Goal: Transaction & Acquisition: Purchase product/service

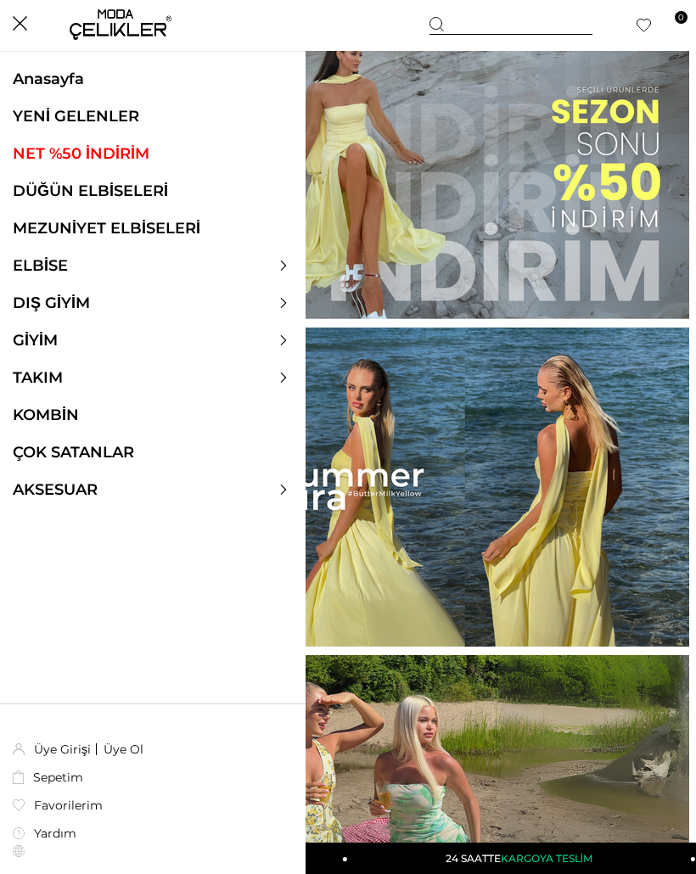
click at [65, 261] on link "ELBİSE" at bounding box center [40, 265] width 81 height 19
click at [54, 266] on link "ELBİSE" at bounding box center [40, 265] width 81 height 19
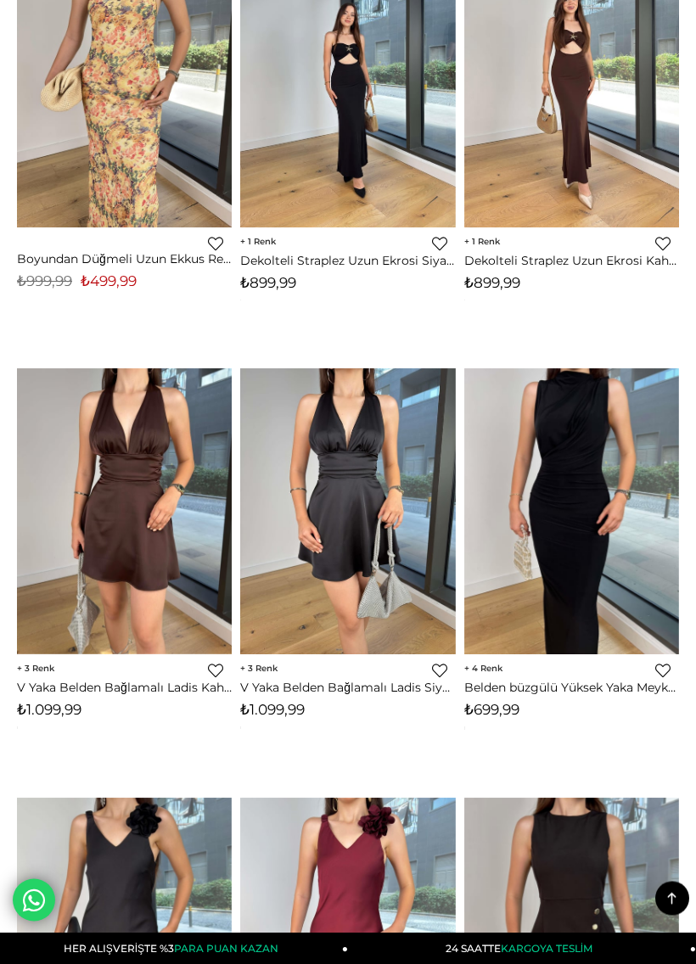
scroll to position [5002, 0]
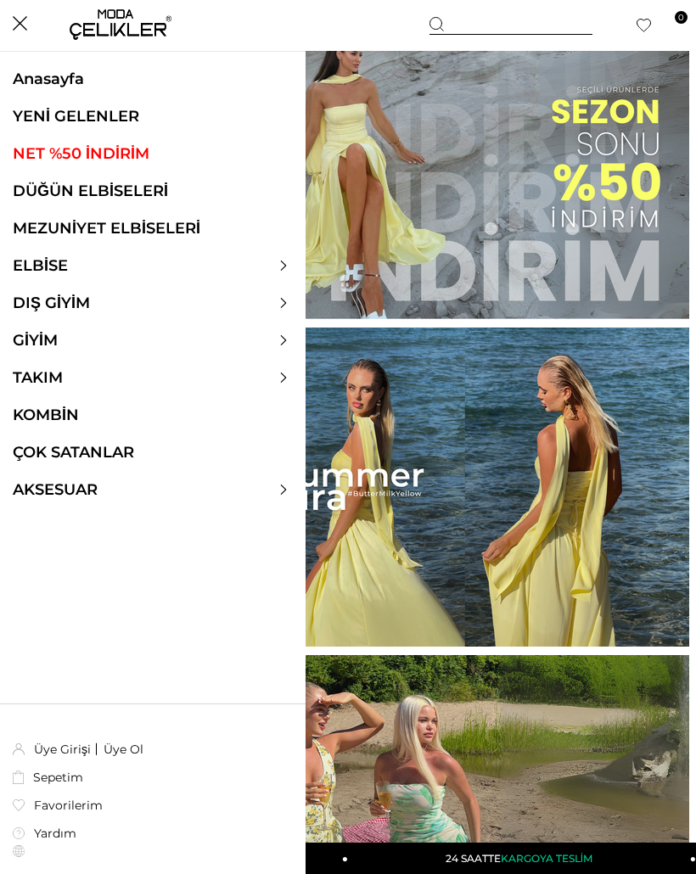
click at [64, 272] on link "ELBİSE" at bounding box center [40, 265] width 81 height 19
click at [55, 269] on link "ELBİSE" at bounding box center [40, 265] width 81 height 19
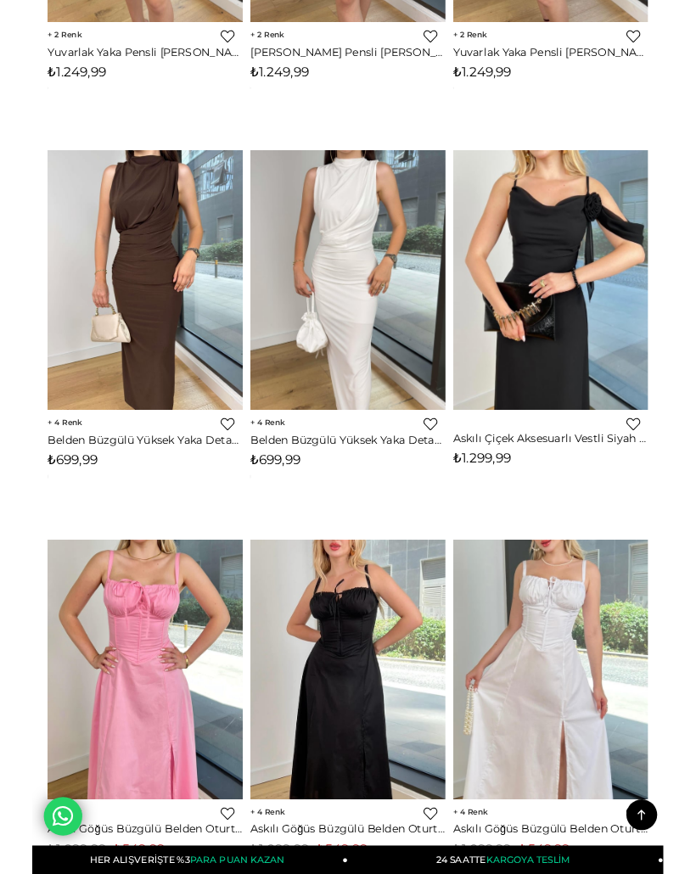
scroll to position [6463, 0]
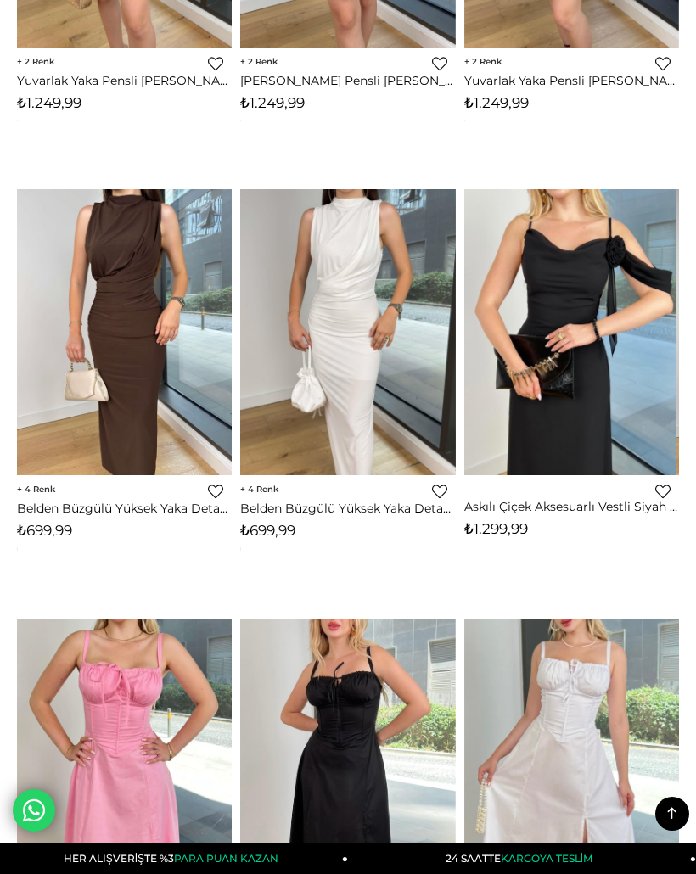
click at [588, 294] on img at bounding box center [568, 342] width 215 height 306
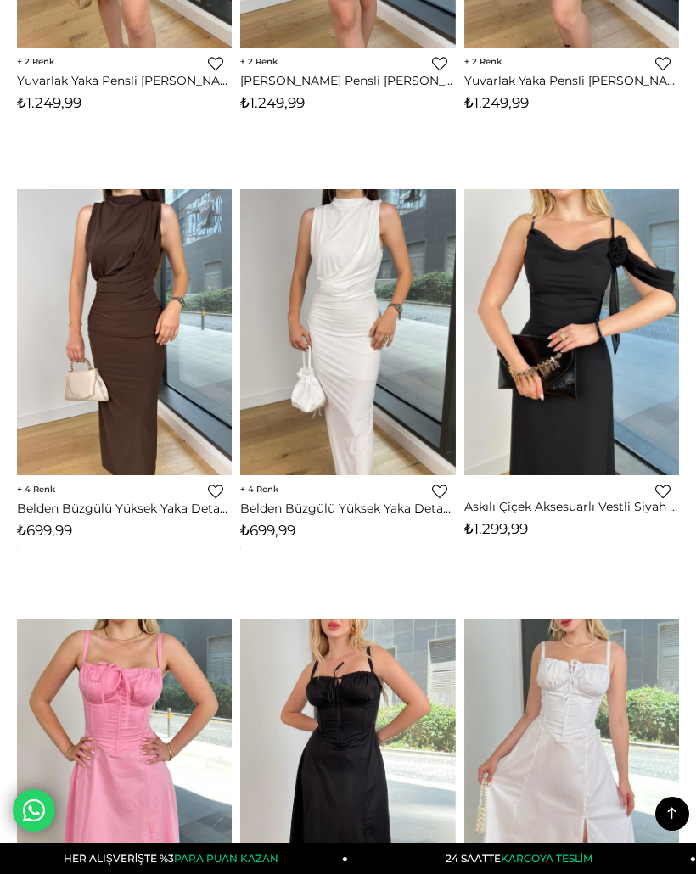
click at [585, 298] on img at bounding box center [571, 342] width 215 height 306
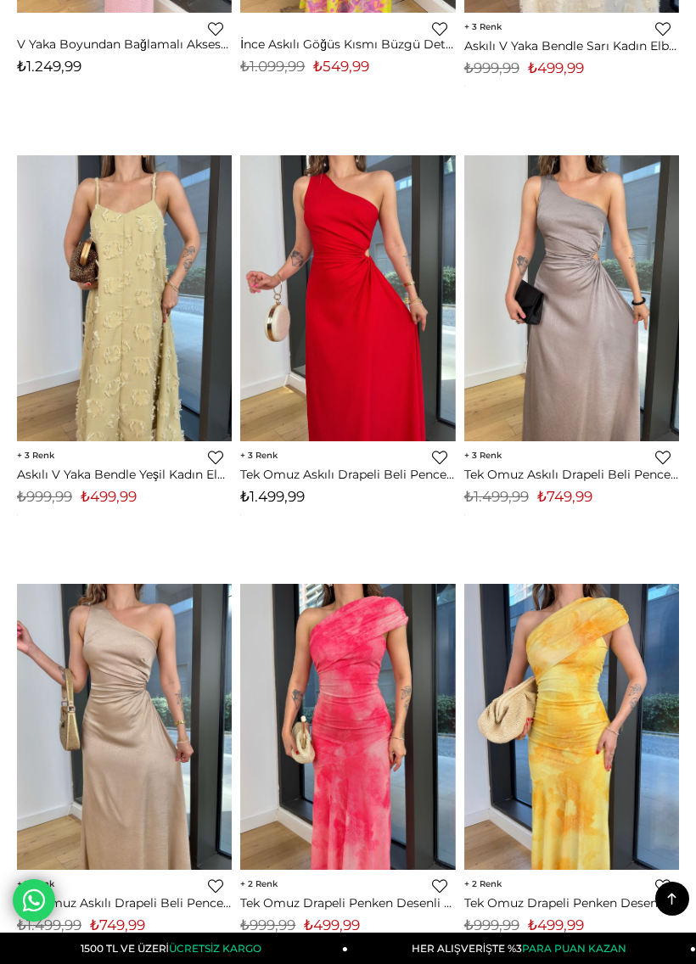
scroll to position [10401, 0]
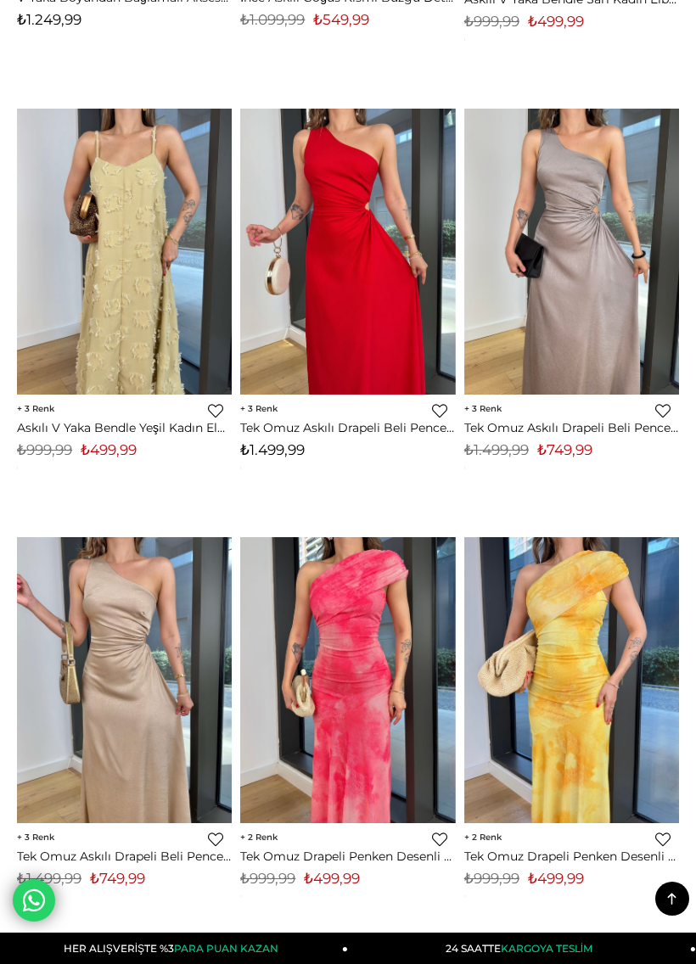
click at [562, 212] on img at bounding box center [571, 252] width 215 height 287
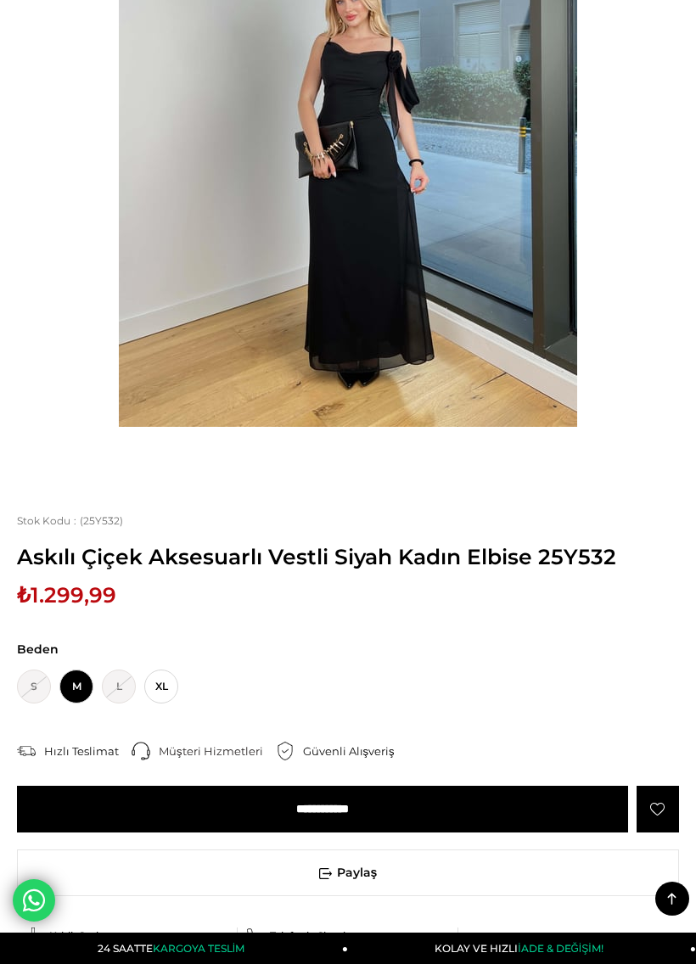
scroll to position [366, 0]
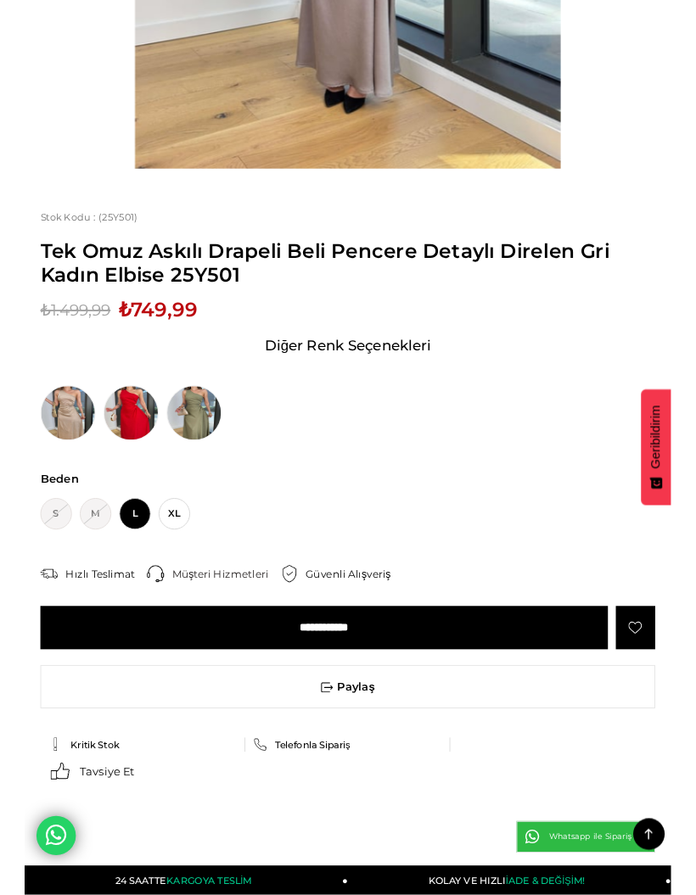
scroll to position [612, 0]
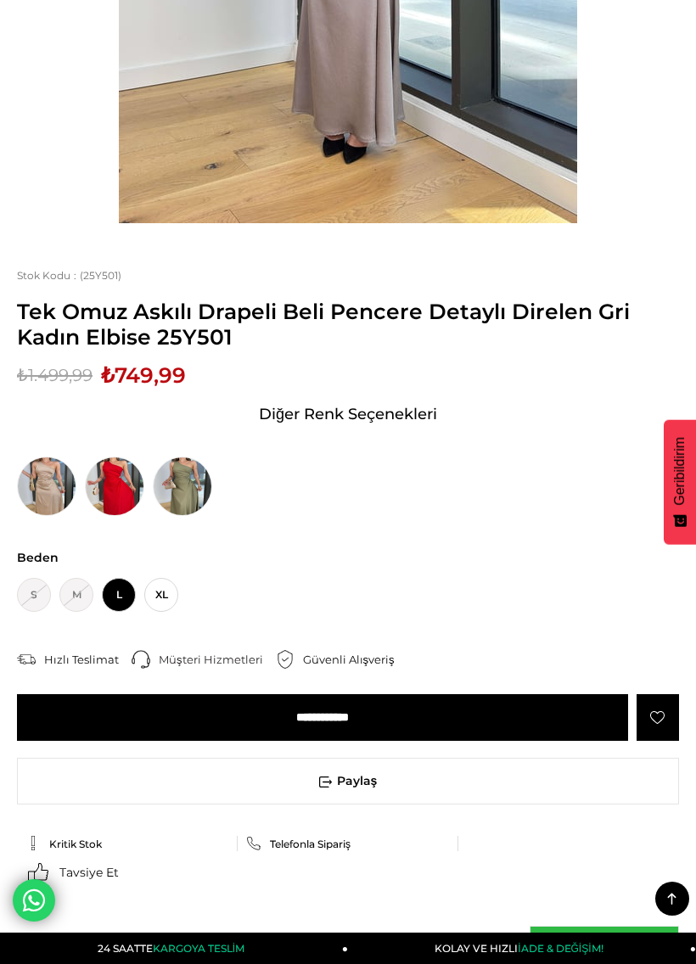
click at [49, 499] on img at bounding box center [46, 485] width 59 height 59
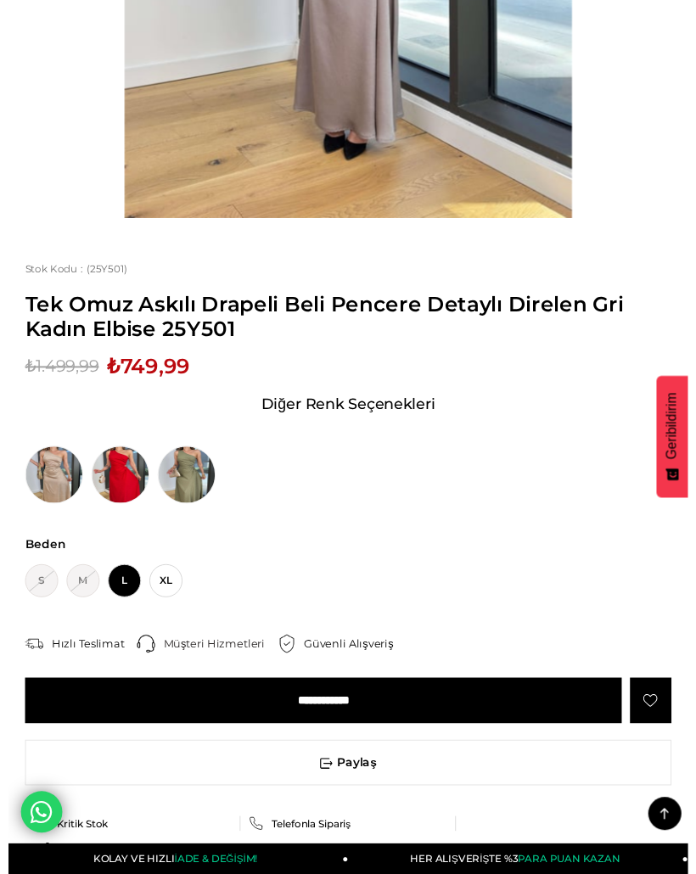
scroll to position [623, 0]
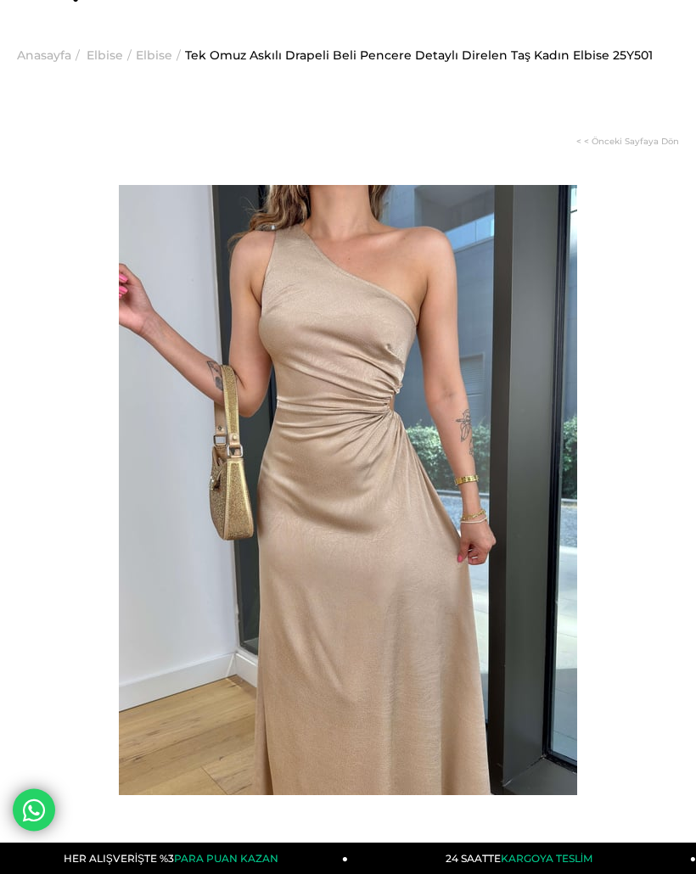
scroll to position [39, 0]
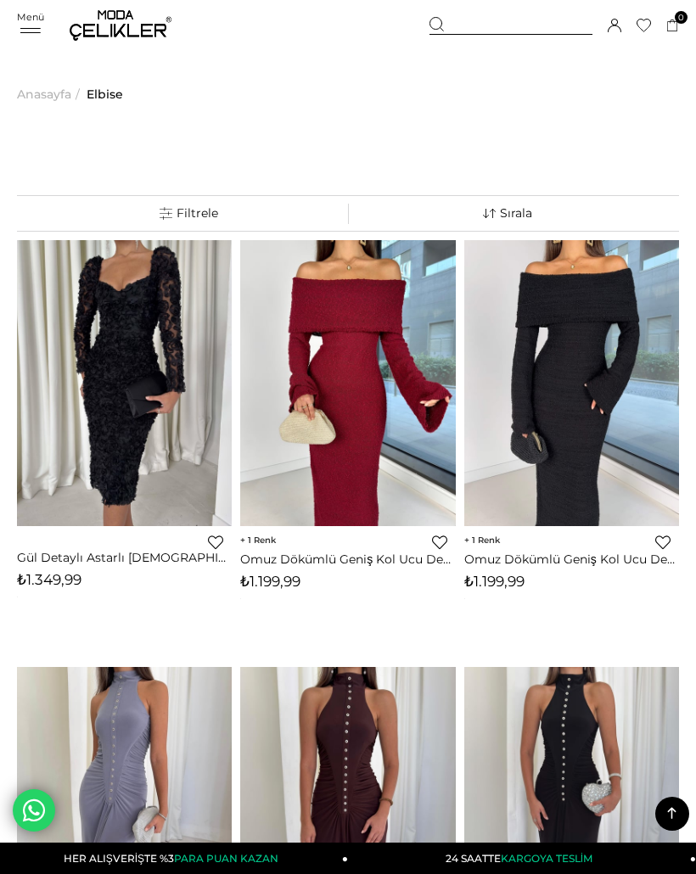
scroll to position [10412, 0]
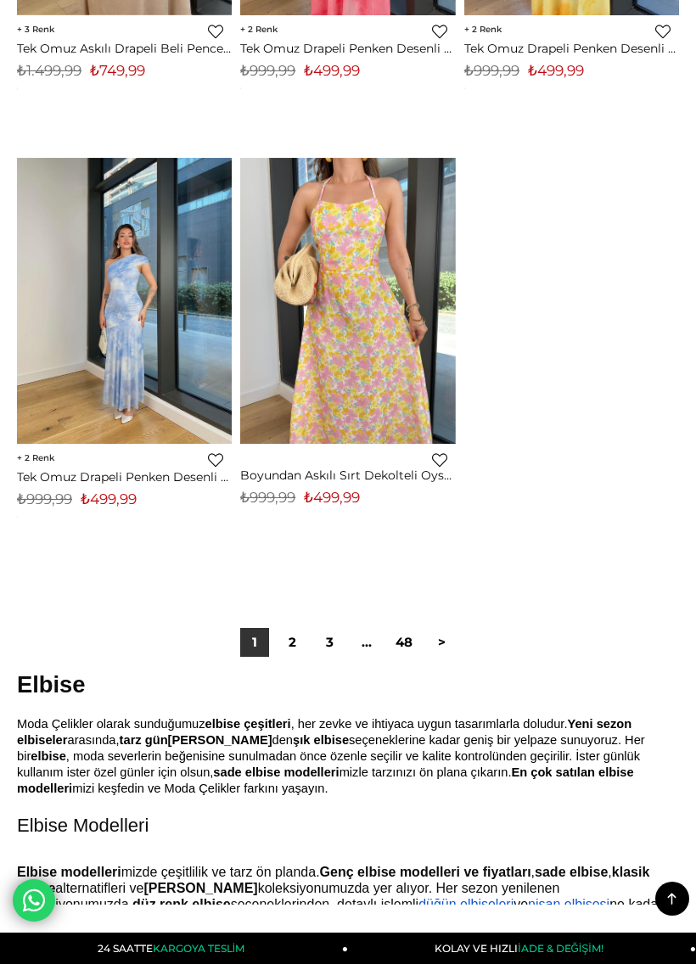
click at [294, 628] on link "2" at bounding box center [291, 642] width 29 height 29
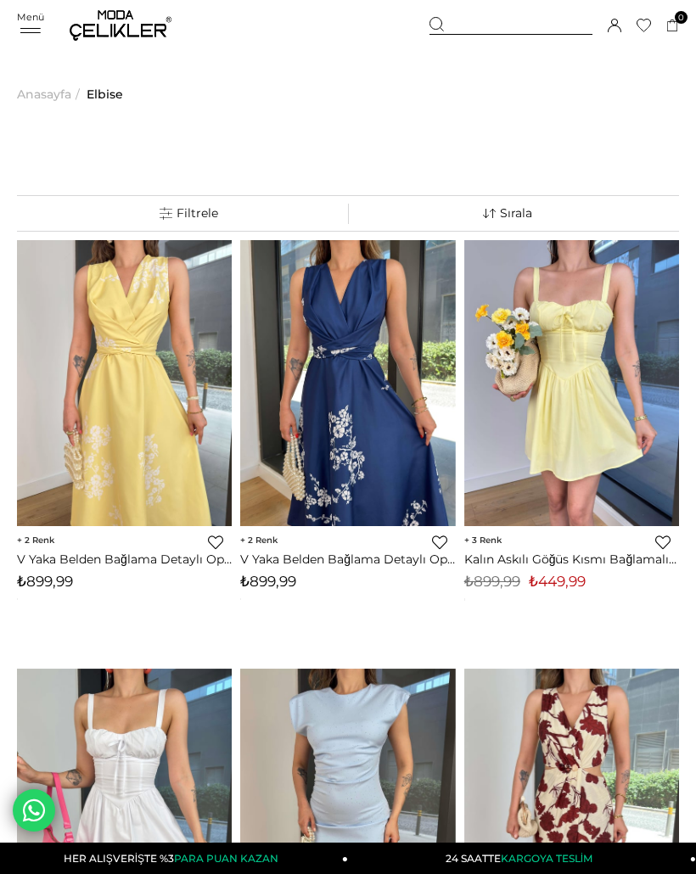
click at [277, 212] on link "Filtreleme" at bounding box center [189, 213] width 318 height 35
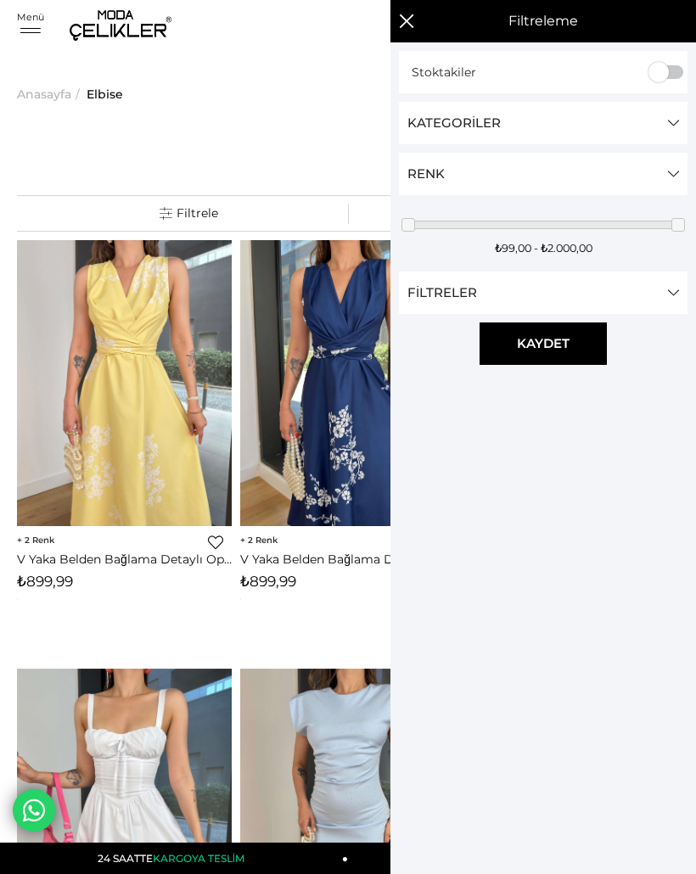
click at [677, 289] on link "Filtreler" at bounding box center [543, 292] width 288 height 42
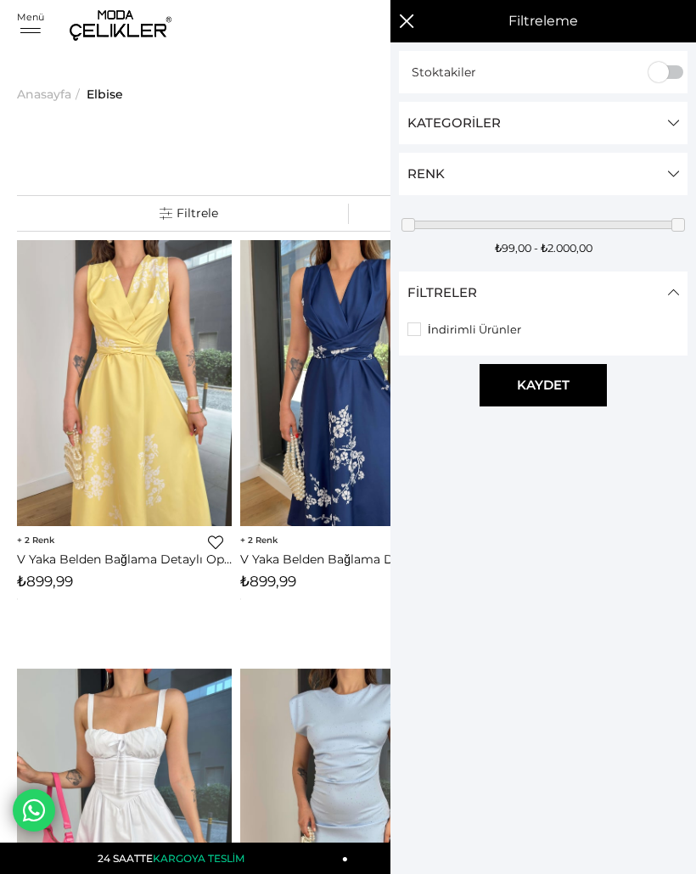
click at [679, 182] on link "Renk" at bounding box center [543, 174] width 288 height 42
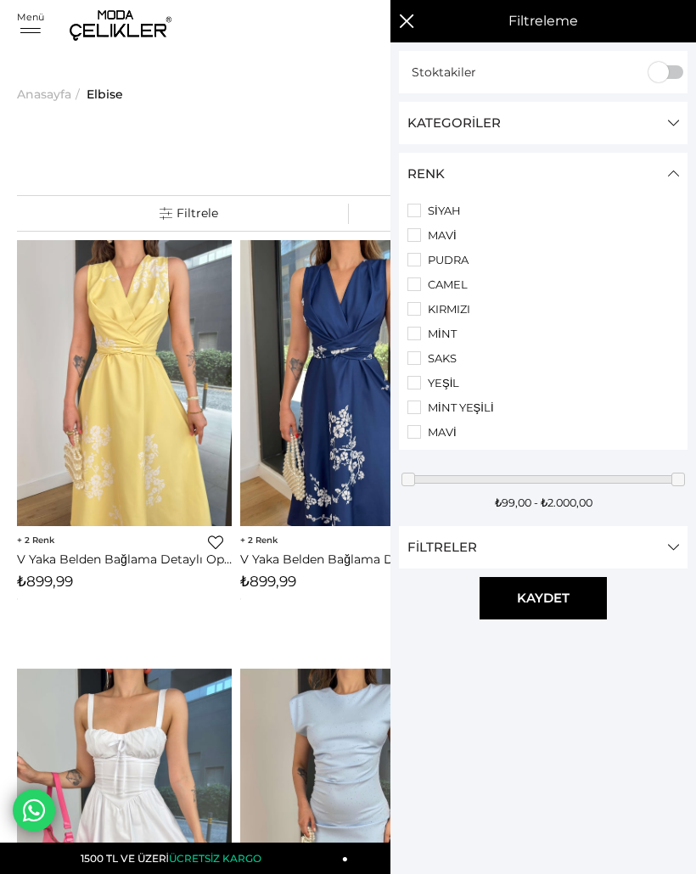
click at [412, 213] on li "SİYAH" at bounding box center [542, 211] width 271 height 14
click at [422, 230] on li "MAVİ" at bounding box center [542, 235] width 271 height 14
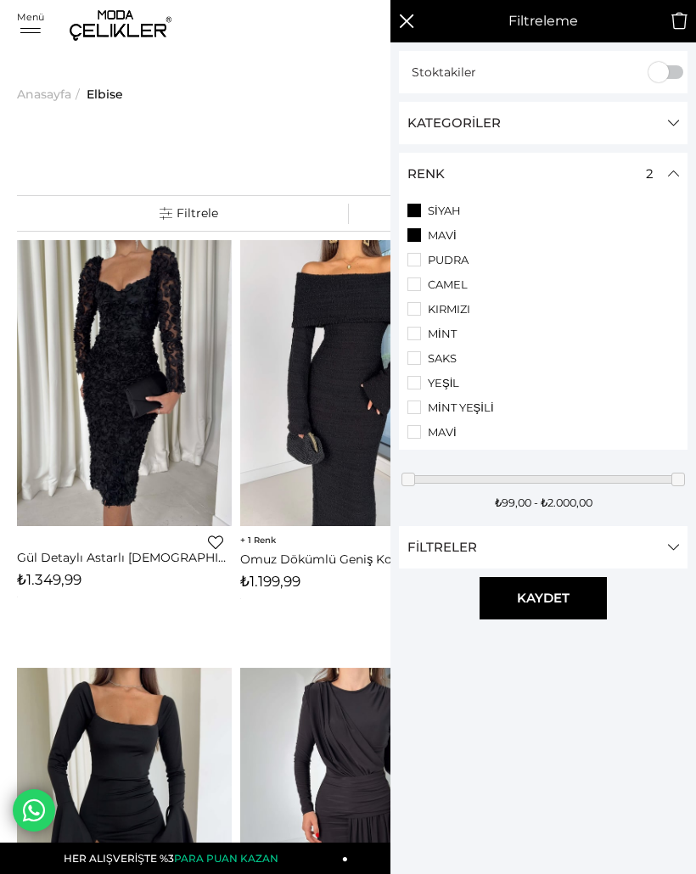
click at [420, 313] on li "KIRMIZI" at bounding box center [542, 309] width 271 height 14
click at [418, 338] on li "YEŞİL" at bounding box center [542, 332] width 271 height 14
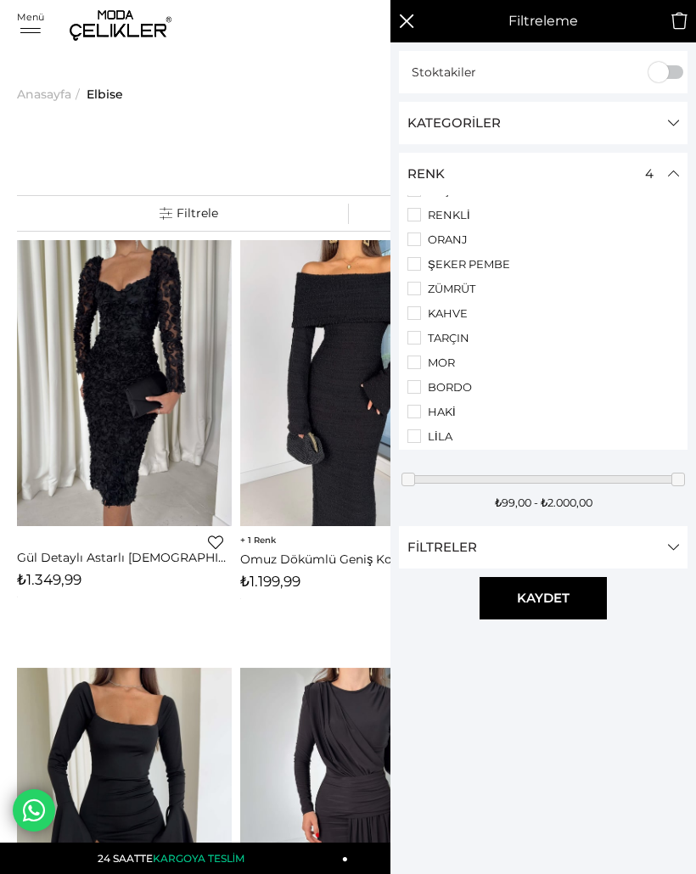
scroll to position [393, 0]
click at [420, 292] on li "ZÜMRÜT" at bounding box center [542, 285] width 271 height 14
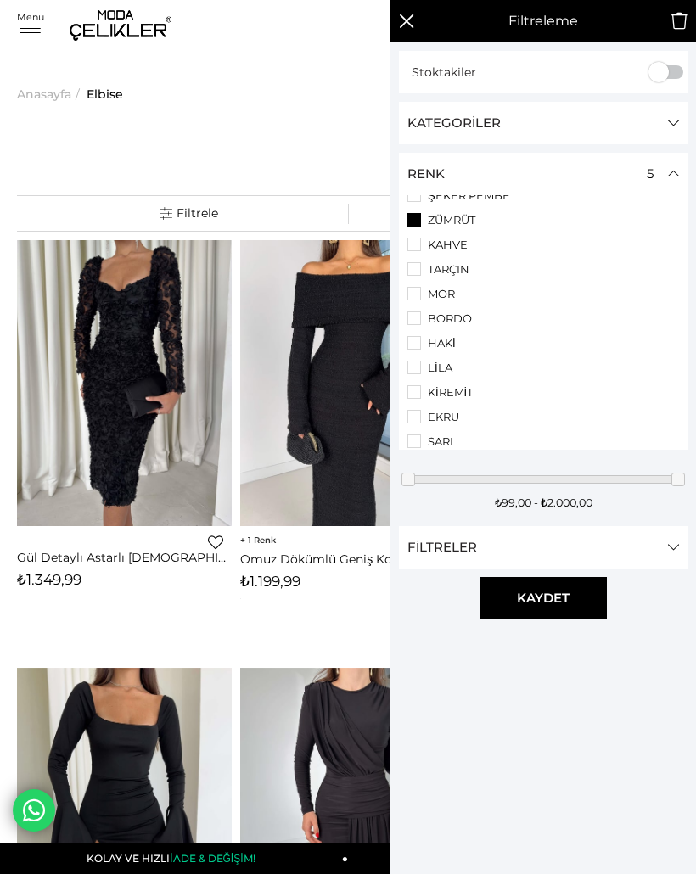
scroll to position [459, 0]
click at [420, 299] on li "MOR" at bounding box center [542, 293] width 271 height 14
click at [418, 324] on li "BORDO" at bounding box center [542, 317] width 271 height 14
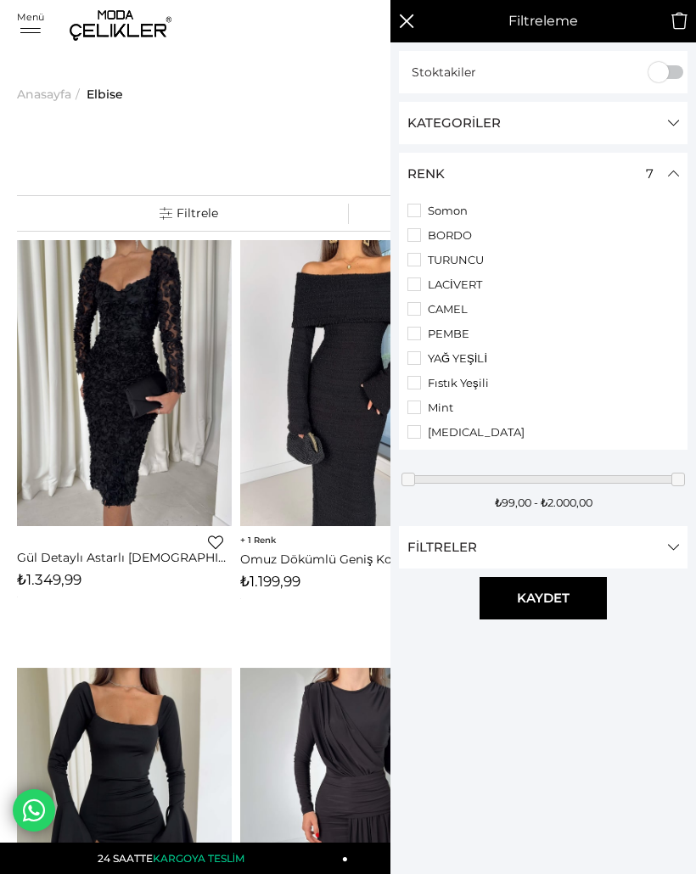
scroll to position [1307, 0]
click at [417, 288] on li "LACİVERT" at bounding box center [542, 281] width 271 height 14
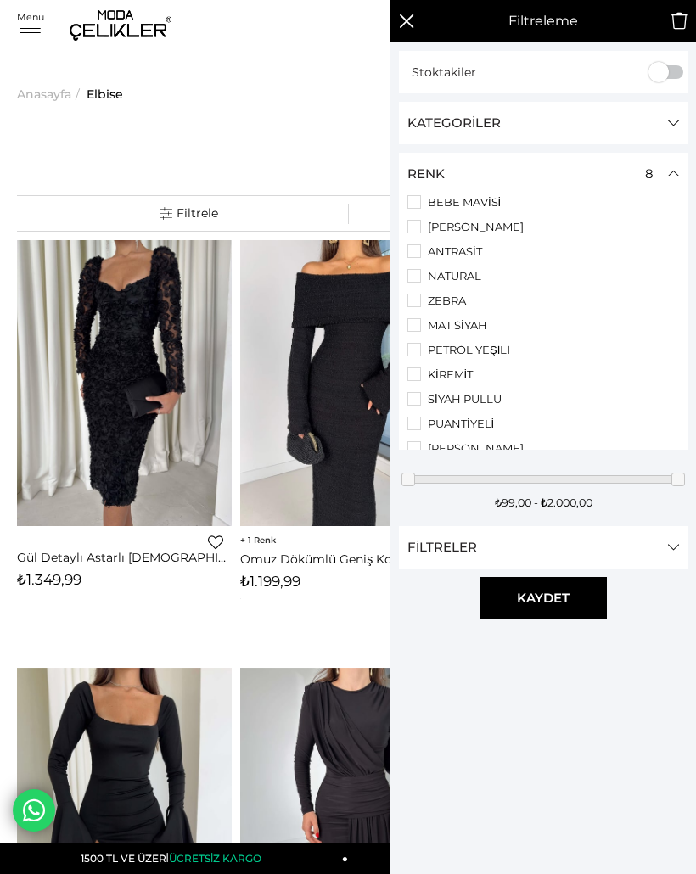
scroll to position [2000, 0]
click at [669, 131] on link "Kategoriler" at bounding box center [543, 123] width 288 height 42
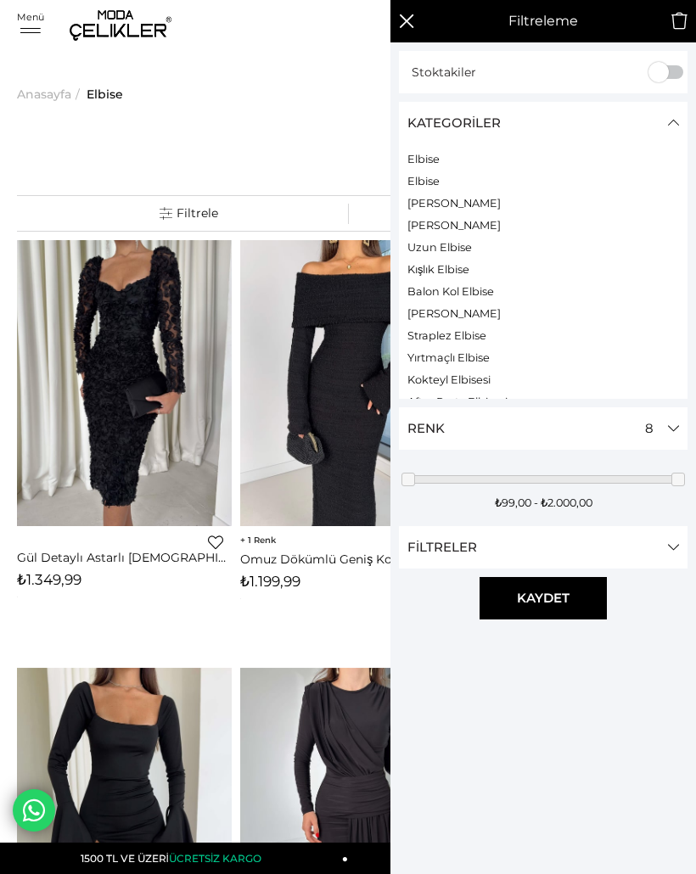
click at [664, 126] on link "Kategoriler" at bounding box center [543, 123] width 288 height 42
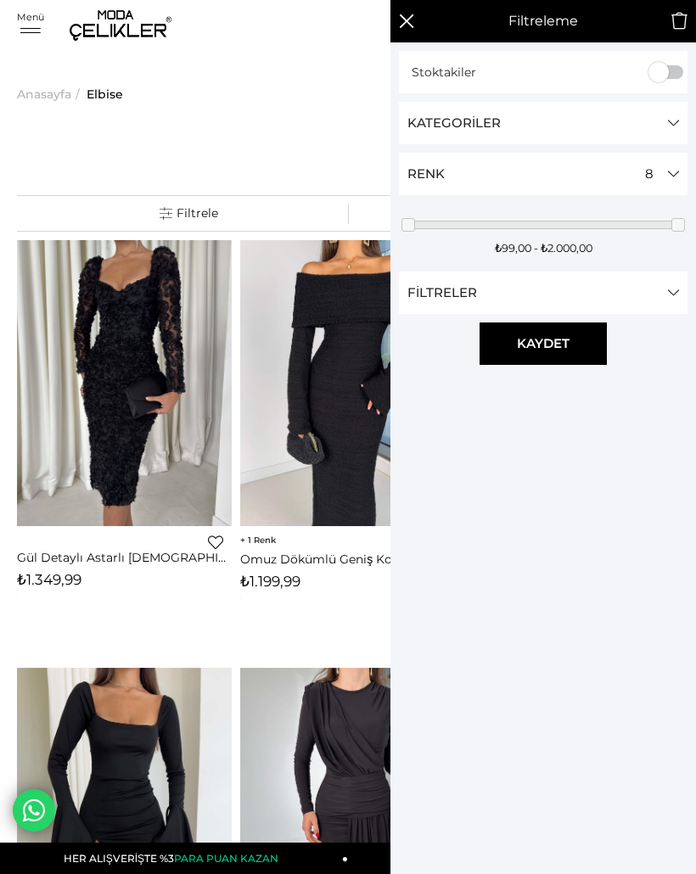
click at [662, 126] on link "Kategoriler" at bounding box center [543, 123] width 288 height 42
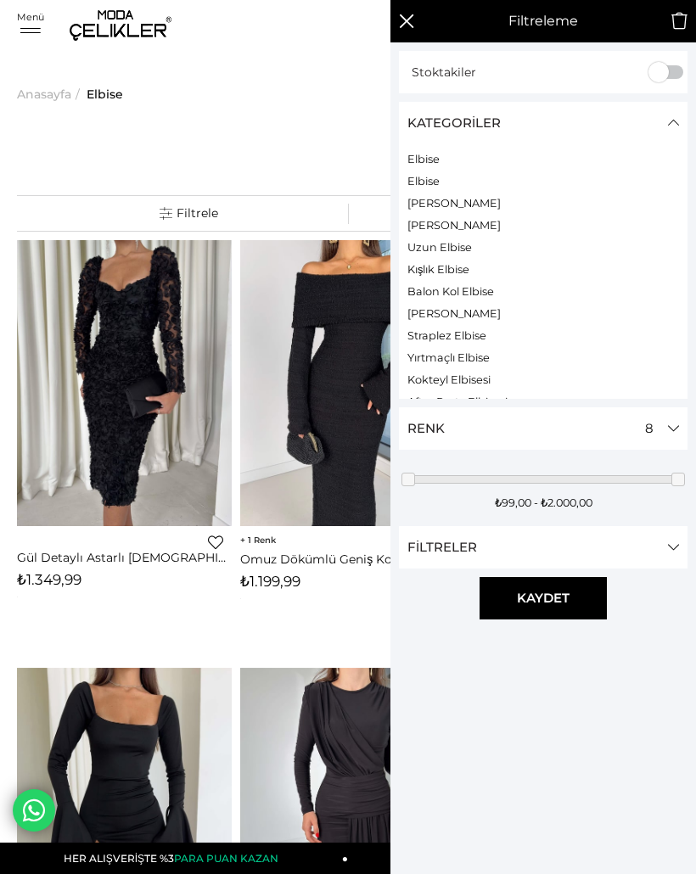
click at [491, 498] on div "₺99,00 - ₺2.000,00" at bounding box center [543, 502] width 288 height 13
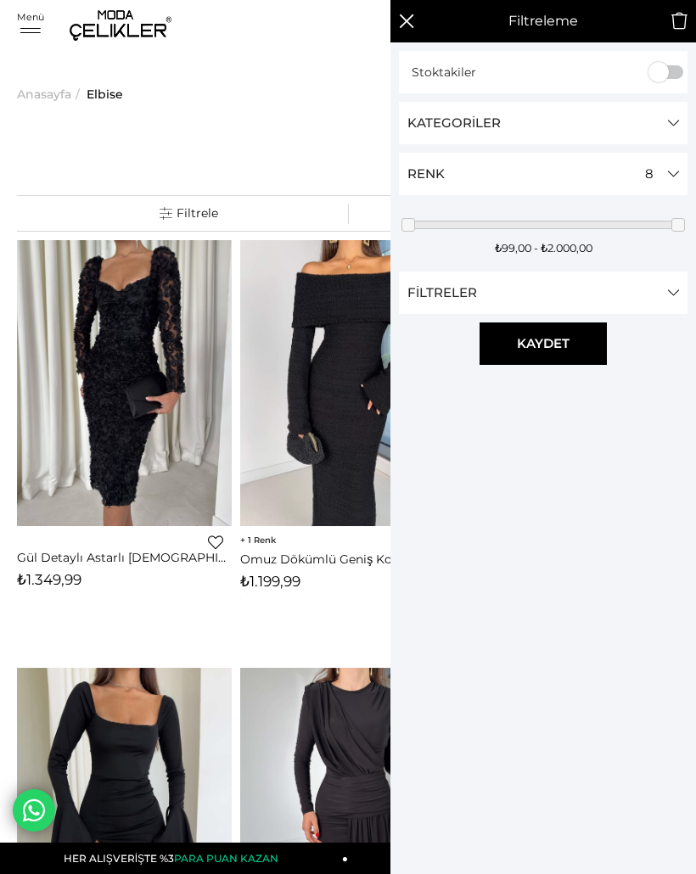
click at [566, 333] on span "Kaydet" at bounding box center [542, 343] width 127 height 42
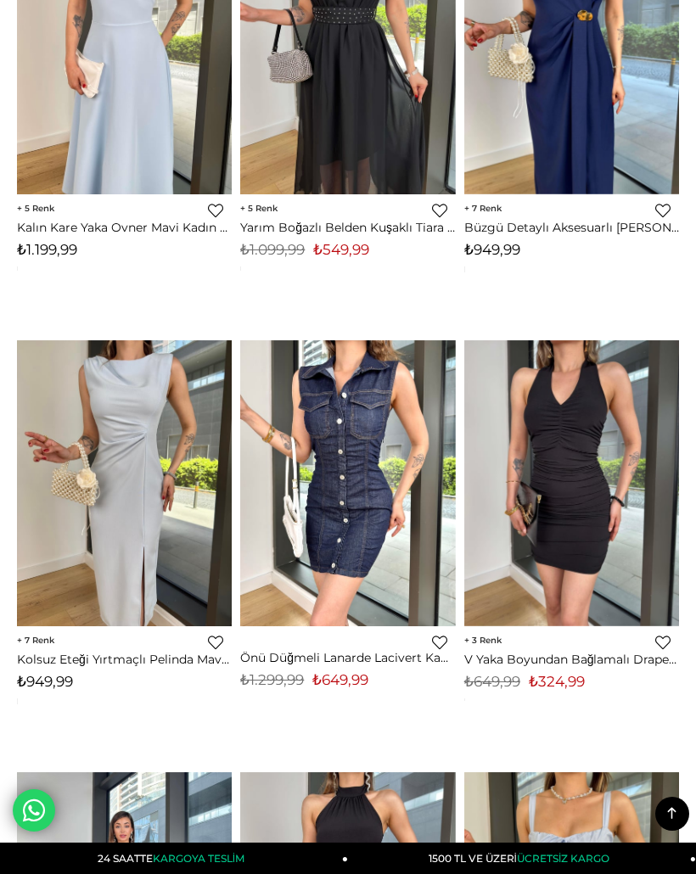
scroll to position [8028, 0]
